Goal: Task Accomplishment & Management: Complete application form

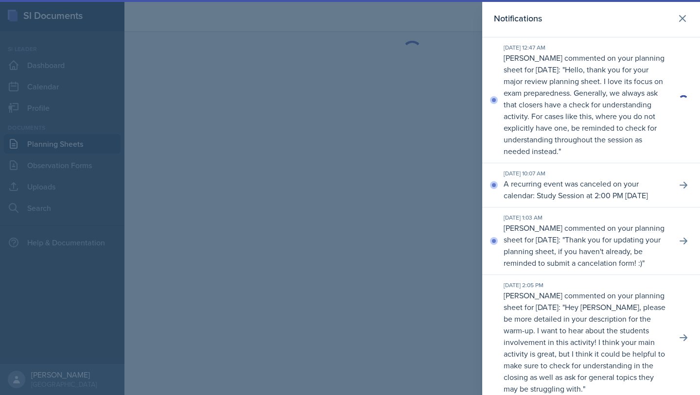
click at [683, 17] on icon at bounding box center [682, 19] width 12 height 12
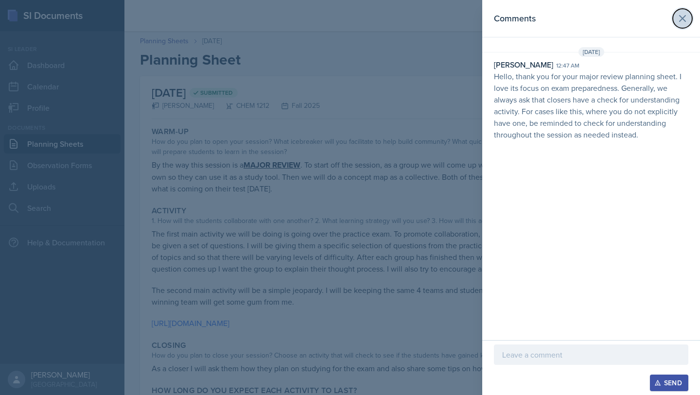
click at [686, 17] on icon at bounding box center [682, 19] width 12 height 12
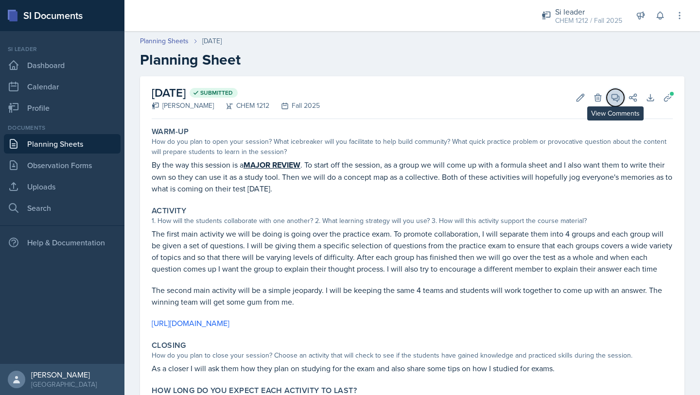
click at [617, 96] on span at bounding box center [618, 94] width 5 height 5
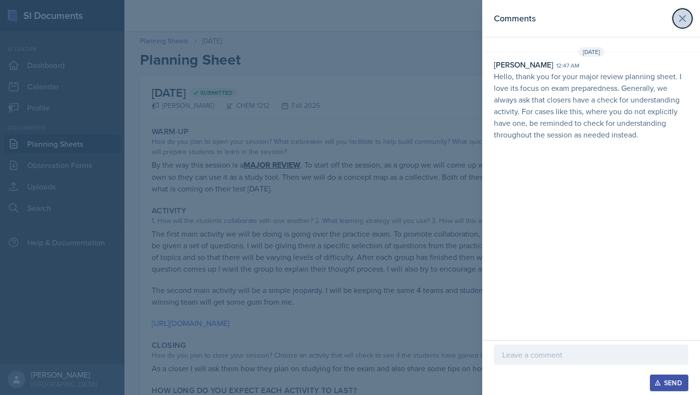
click at [681, 21] on icon at bounding box center [682, 19] width 12 height 12
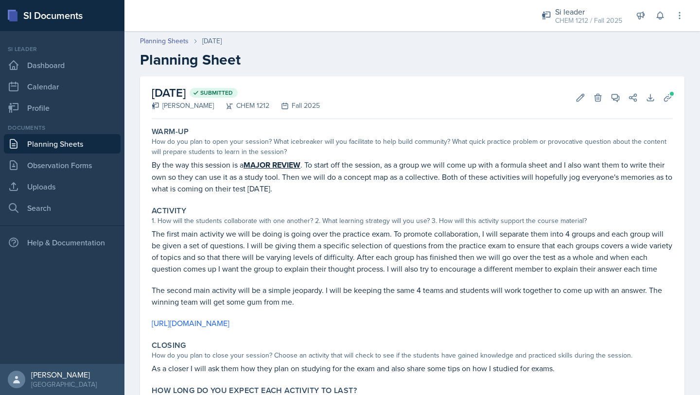
click at [62, 150] on link "Planning Sheets" at bounding box center [62, 143] width 117 height 19
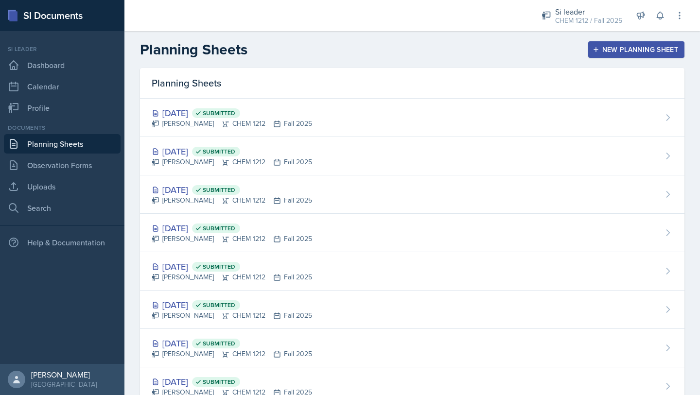
click at [638, 56] on button "New Planning Sheet" at bounding box center [636, 49] width 96 height 17
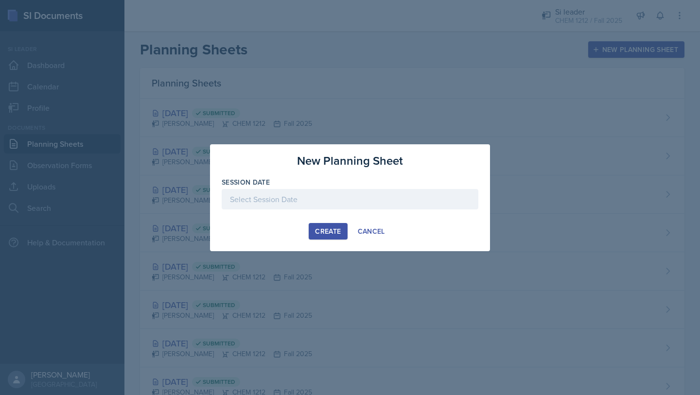
click at [335, 200] on div at bounding box center [350, 199] width 257 height 20
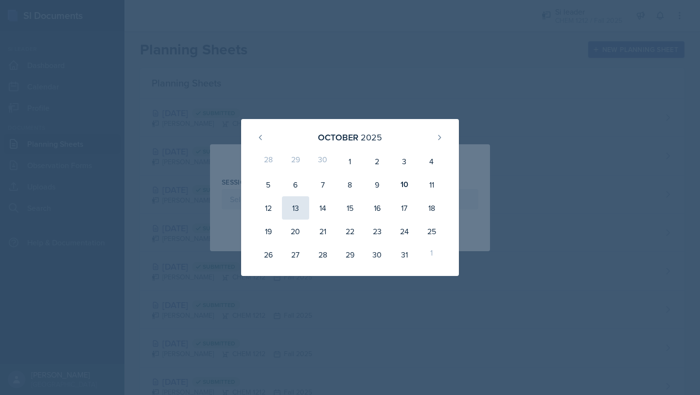
click at [296, 209] on div "13" at bounding box center [295, 207] width 27 height 23
type input "[DATE]"
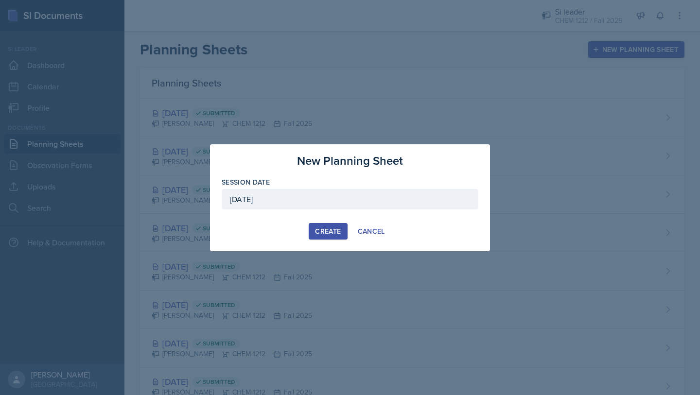
click at [336, 230] on div "Create" at bounding box center [328, 231] width 26 height 8
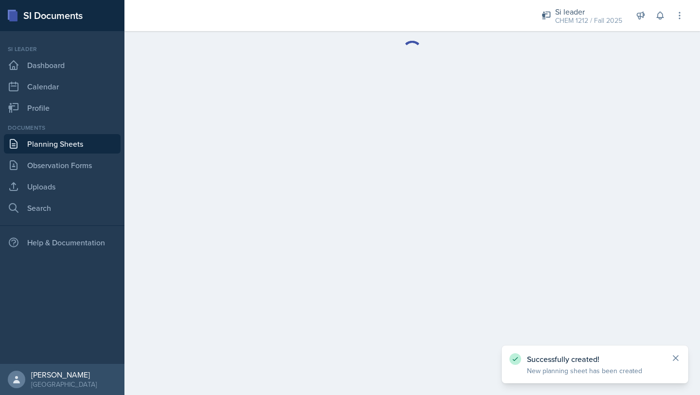
click at [677, 358] on icon at bounding box center [676, 358] width 10 height 10
